Goal: Register for event/course

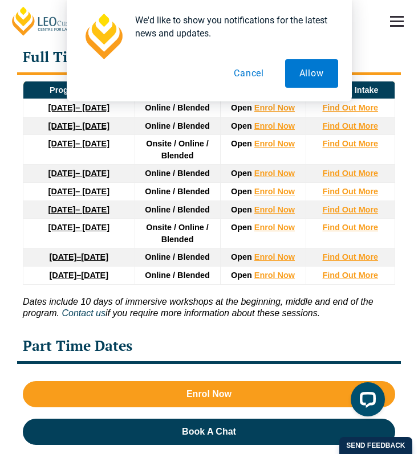
scroll to position [2307, 0]
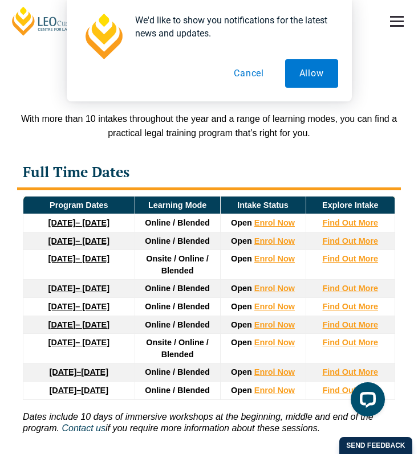
click at [158, 232] on td "Online / Blended" at bounding box center [178, 241] width 86 height 18
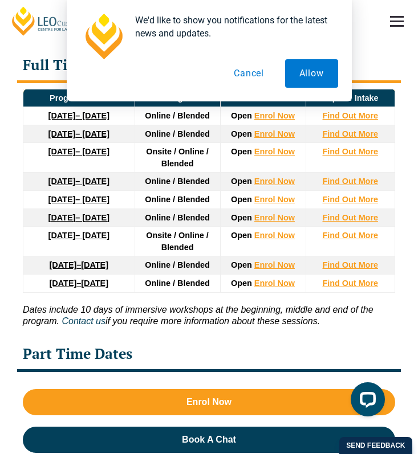
scroll to position [2417, 0]
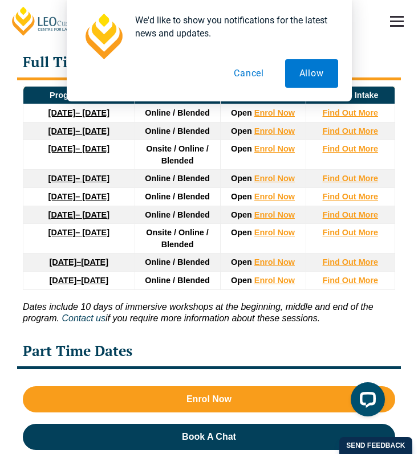
click at [185, 258] on span "Online / Blended" at bounding box center [177, 262] width 65 height 9
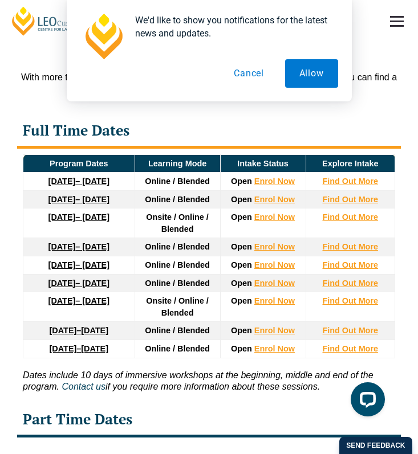
scroll to position [2325, 0]
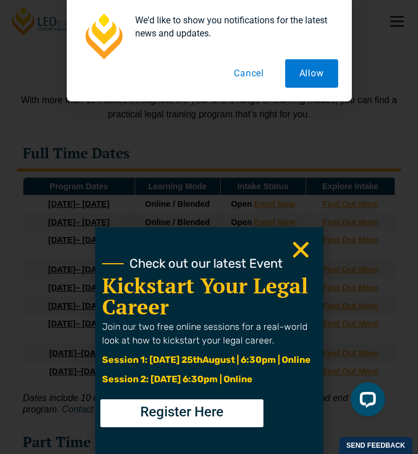
click at [251, 76] on button "Cancel" at bounding box center [248, 73] width 59 height 29
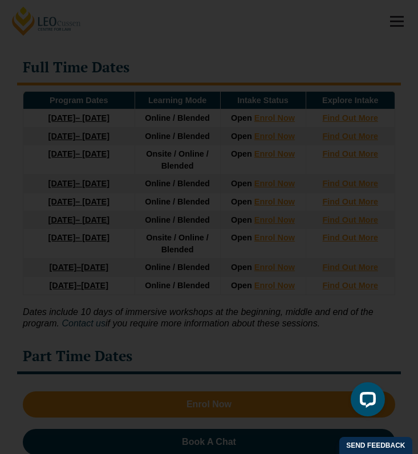
scroll to position [2472, 0]
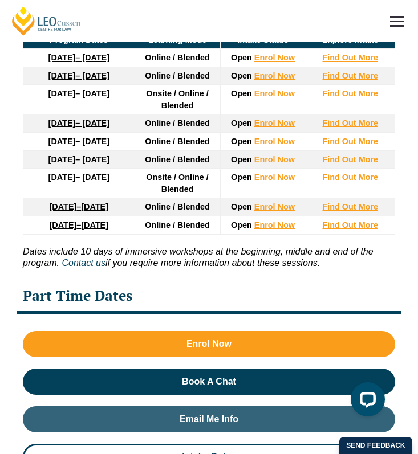
click at [187, 150] on td "Online / Blended" at bounding box center [178, 159] width 86 height 18
click at [189, 173] on span "Onsite / Online / Blended" at bounding box center [177, 183] width 63 height 21
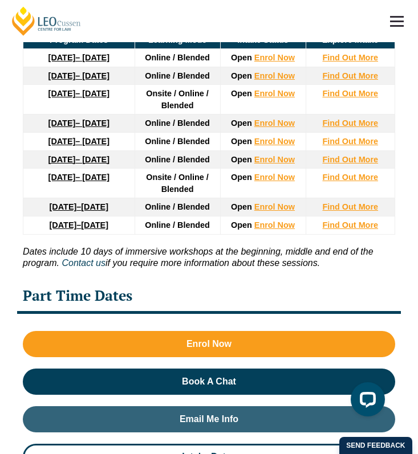
click at [189, 173] on span "Onsite / Online / Blended" at bounding box center [177, 183] width 63 height 21
click at [190, 184] on span "Onsite / Online / Blended" at bounding box center [177, 183] width 63 height 21
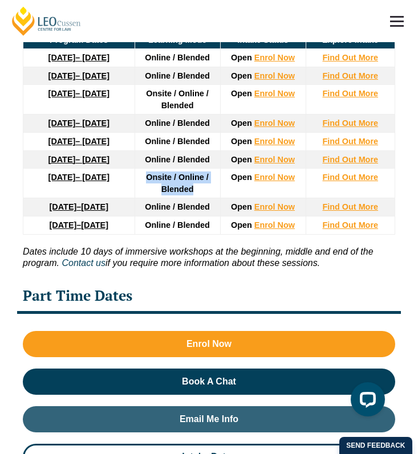
click at [189, 205] on span "Online / Blended" at bounding box center [177, 206] width 65 height 9
click at [188, 217] on td "Online / Blended" at bounding box center [178, 207] width 86 height 18
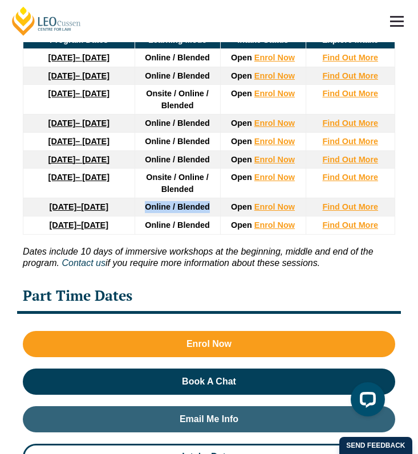
click at [188, 217] on td "Online / Blended" at bounding box center [178, 207] width 86 height 18
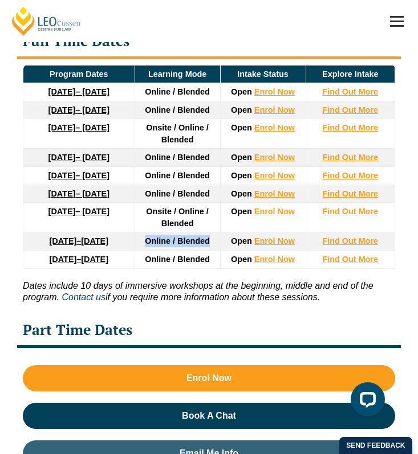
scroll to position [2435, 0]
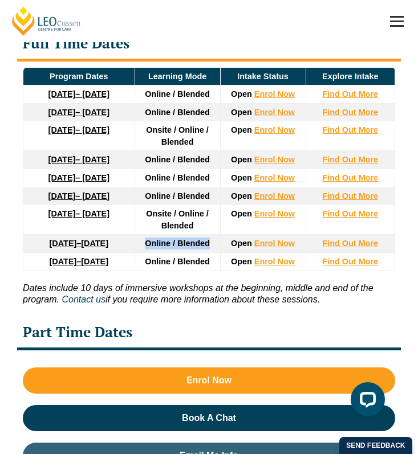
click at [188, 222] on span "Onsite / Online / Blended" at bounding box center [177, 219] width 63 height 21
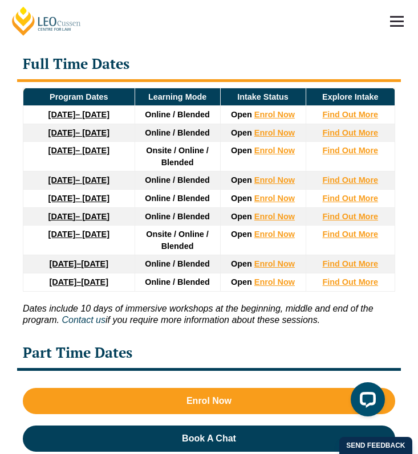
scroll to position [2413, 0]
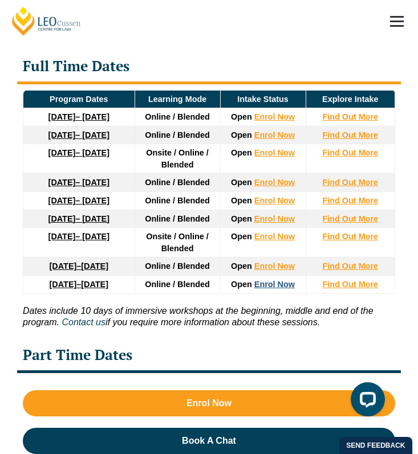
click at [271, 289] on link "Enrol Now" at bounding box center [274, 284] width 40 height 9
